Goal: Complete application form

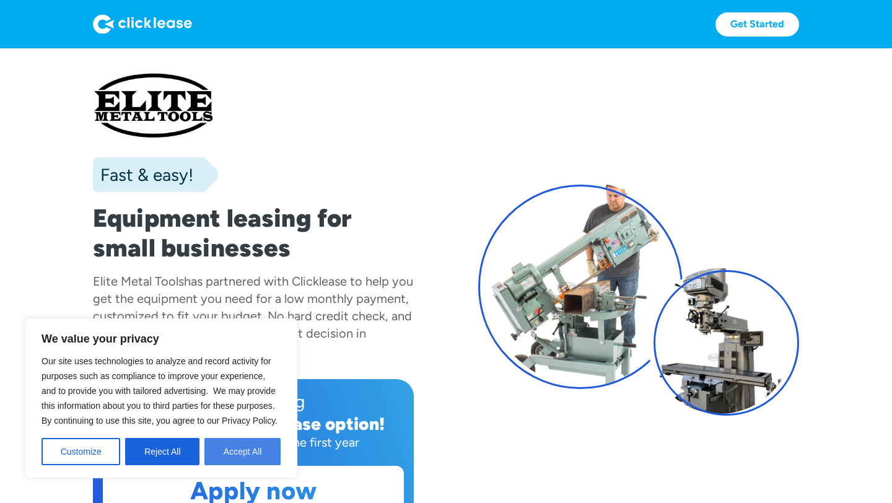
click at [237, 441] on button "Accept All" at bounding box center [242, 451] width 76 height 27
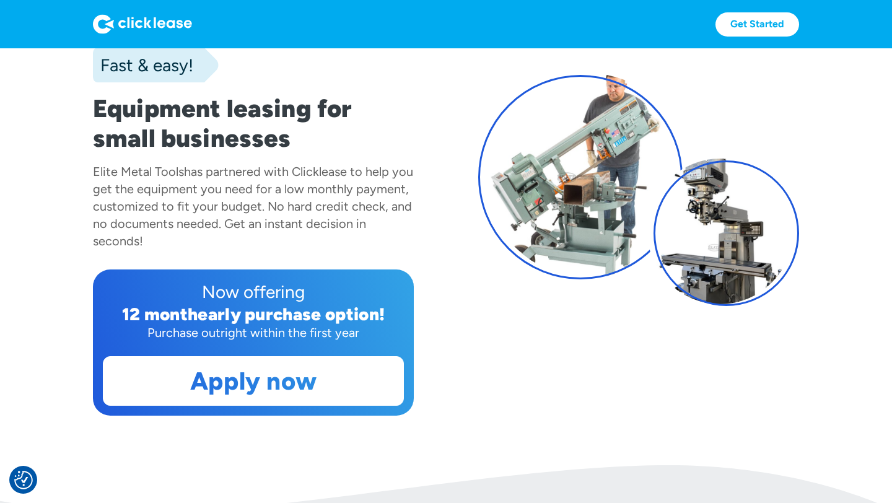
scroll to position [103, 0]
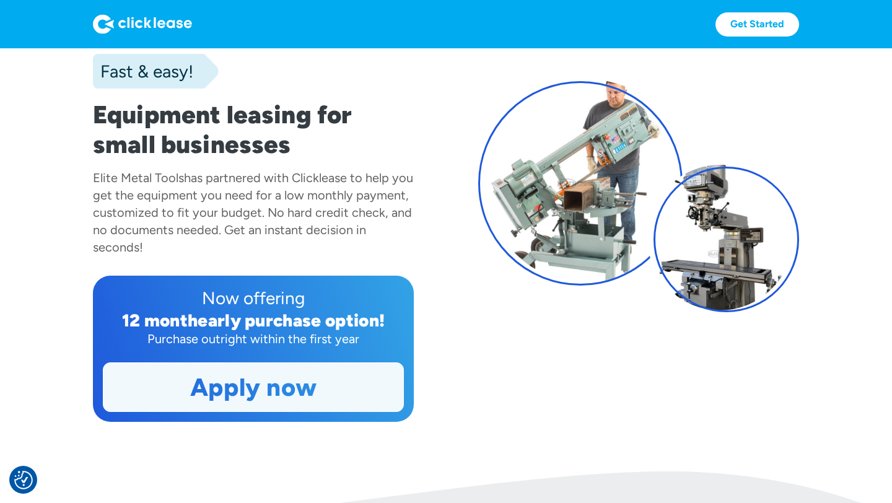
click at [259, 383] on link "Apply now" at bounding box center [253, 387] width 300 height 48
